Goal: Task Accomplishment & Management: Manage account settings

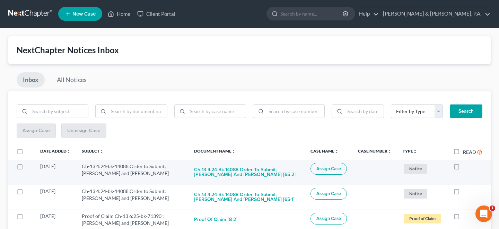
click at [464, 160] on td at bounding box center [469, 172] width 43 height 25
click at [463, 168] on label at bounding box center [463, 168] width 0 height 0
click at [466, 163] on input "checkbox" at bounding box center [468, 165] width 5 height 5
checkbox input "true"
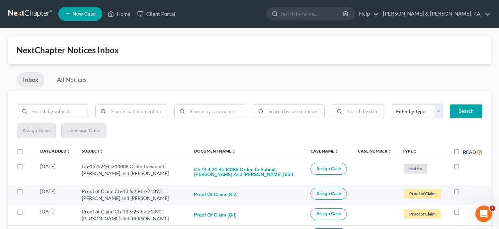
click at [463, 193] on label at bounding box center [463, 193] width 0 height 0
click at [466, 188] on input "checkbox" at bounding box center [468, 190] width 5 height 5
checkbox input "true"
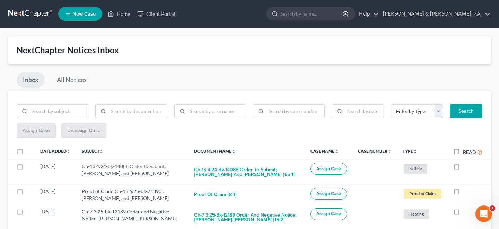
click at [463, 193] on label at bounding box center [463, 193] width 0 height 0
click at [466, 188] on input "checkbox" at bounding box center [468, 190] width 5 height 5
checkbox input "true"
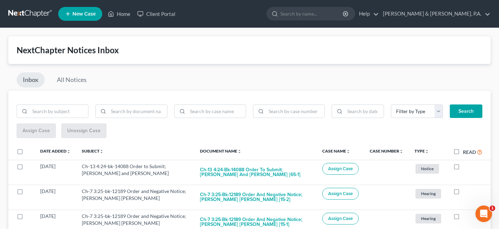
click at [463, 193] on label at bounding box center [463, 193] width 0 height 0
click at [466, 188] on input "checkbox" at bounding box center [468, 190] width 5 height 5
checkbox input "true"
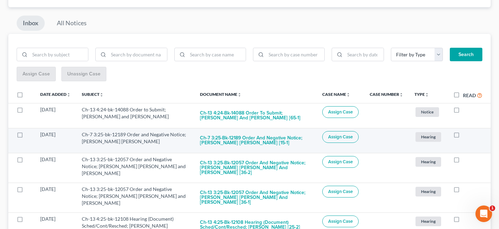
scroll to position [81, 0]
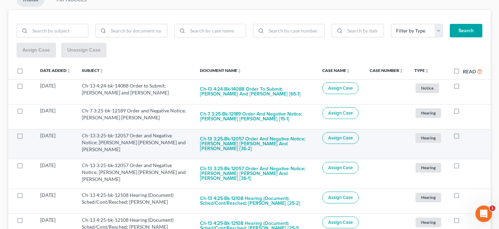
click at [463, 138] on label at bounding box center [463, 138] width 0 height 0
click at [466, 132] on input "checkbox" at bounding box center [468, 134] width 5 height 5
checkbox input "true"
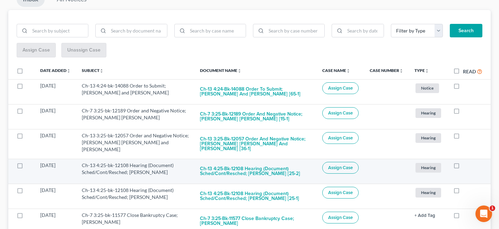
click at [463, 167] on label at bounding box center [463, 167] width 0 height 0
click at [466, 162] on input "checkbox" at bounding box center [468, 164] width 5 height 5
checkbox input "true"
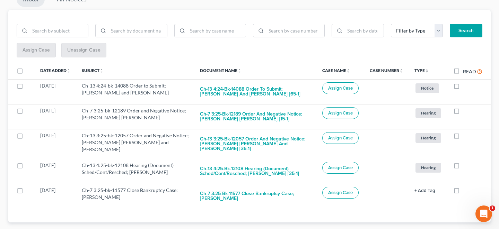
scroll to position [72, 0]
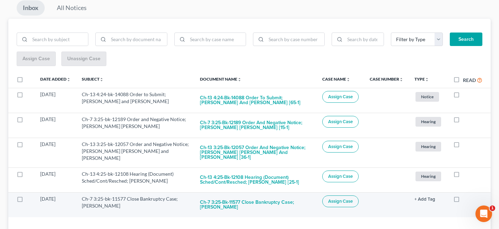
click at [463, 201] on label at bounding box center [463, 201] width 0 height 0
click at [466, 196] on input "checkbox" at bounding box center [468, 198] width 5 height 5
checkbox input "true"
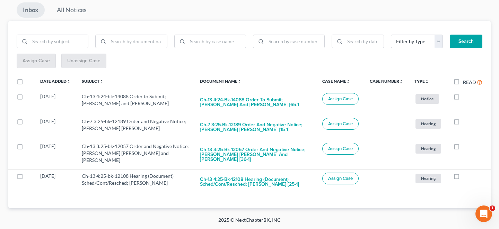
scroll to position [49, 0]
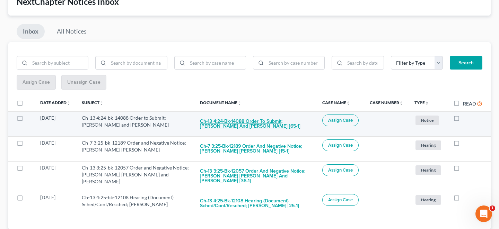
click at [254, 118] on button "Ch-13 4:24-bk-14088 Order to Submit; Brandon M Daugherty and Katreena E Daugher…" at bounding box center [255, 124] width 111 height 19
checkbox input "true"
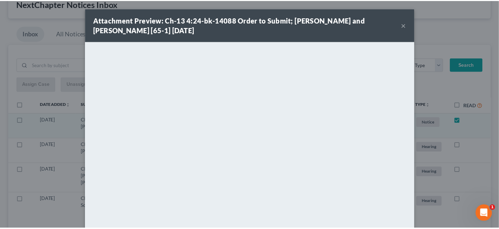
scroll to position [23, 0]
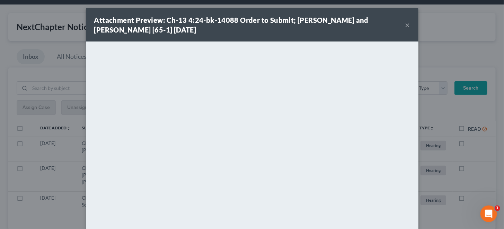
click at [405, 23] on button "×" at bounding box center [407, 25] width 5 height 8
